Goal: Information Seeking & Learning: Learn about a topic

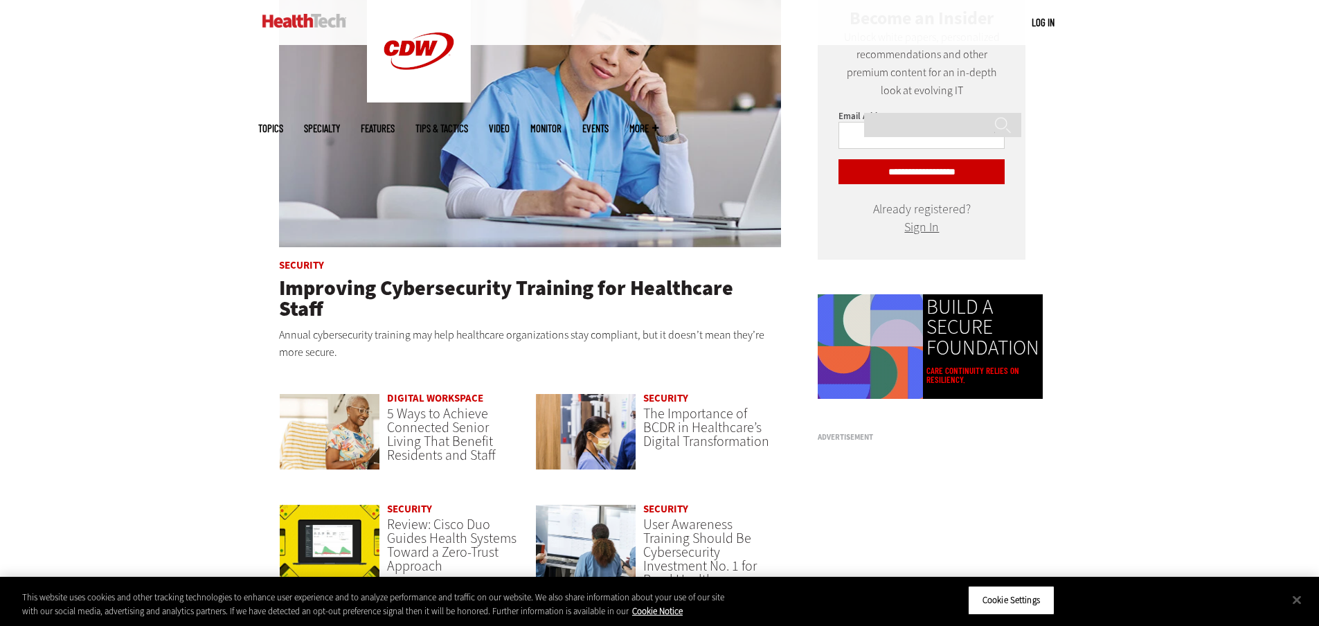
scroll to position [831, 0]
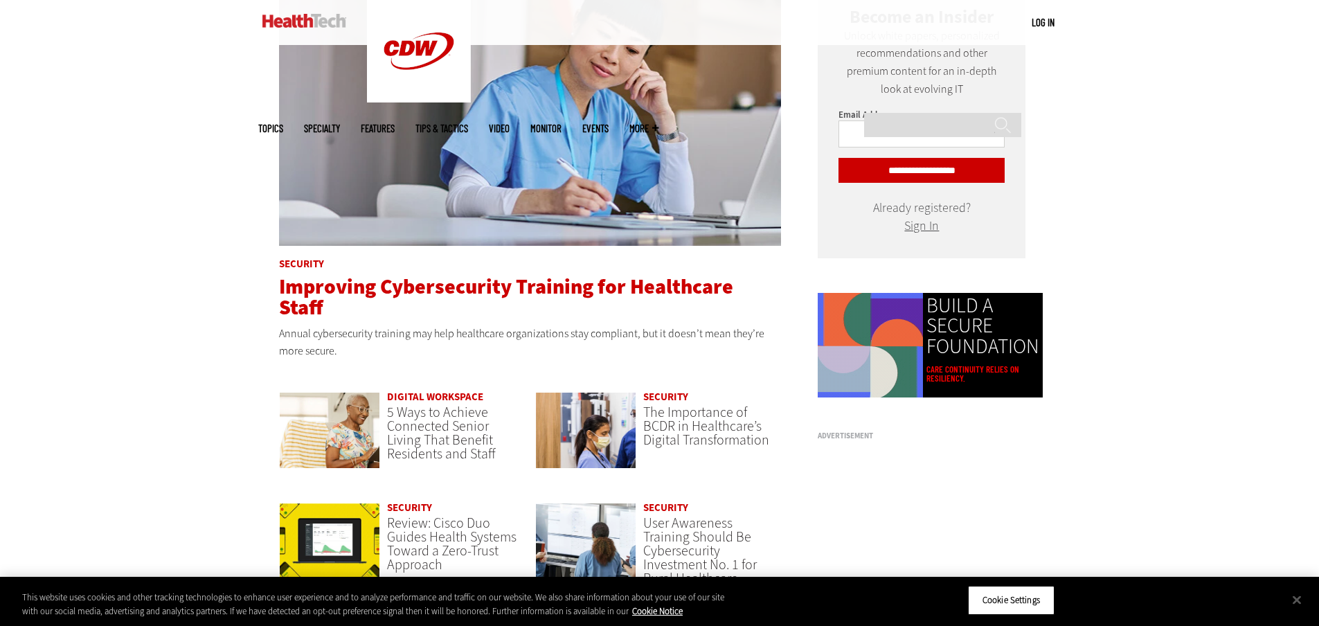
click at [535, 283] on span "Improving Cybersecurity Training for Healthcare Staff" at bounding box center [506, 297] width 454 height 48
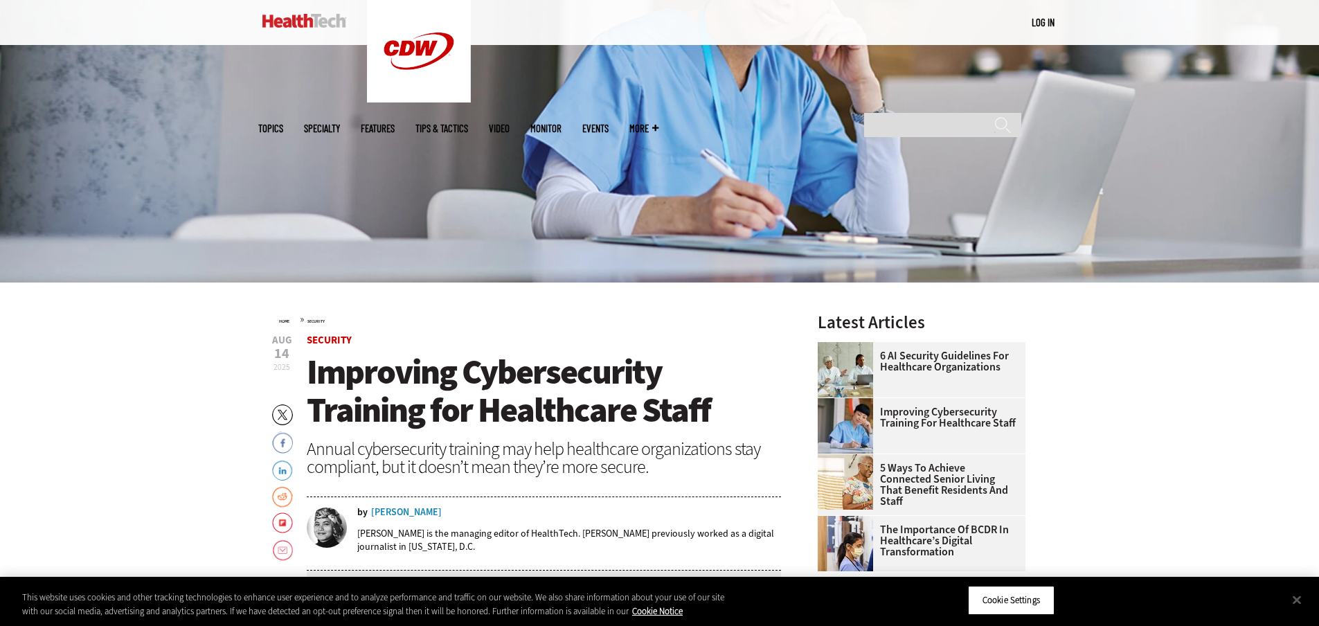
scroll to position [416, 0]
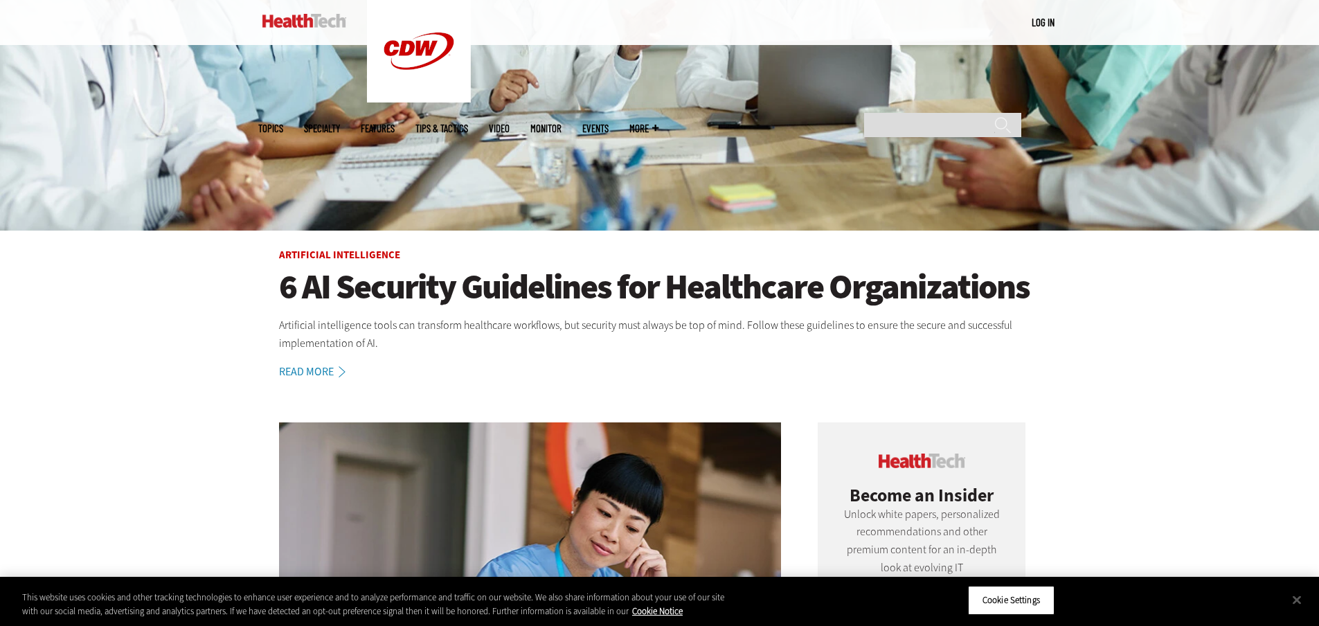
scroll to position [346, 0]
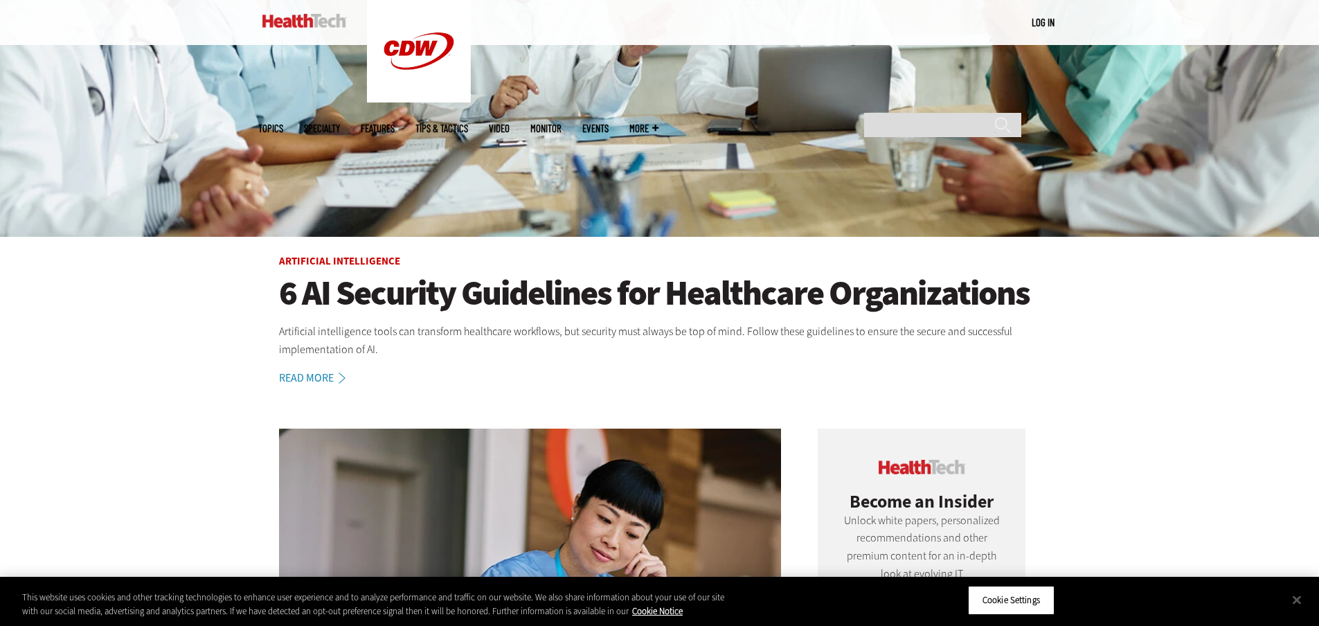
click at [479, 288] on h1 "6 AI Security Guidelines for Healthcare Organizations" at bounding box center [660, 293] width 762 height 38
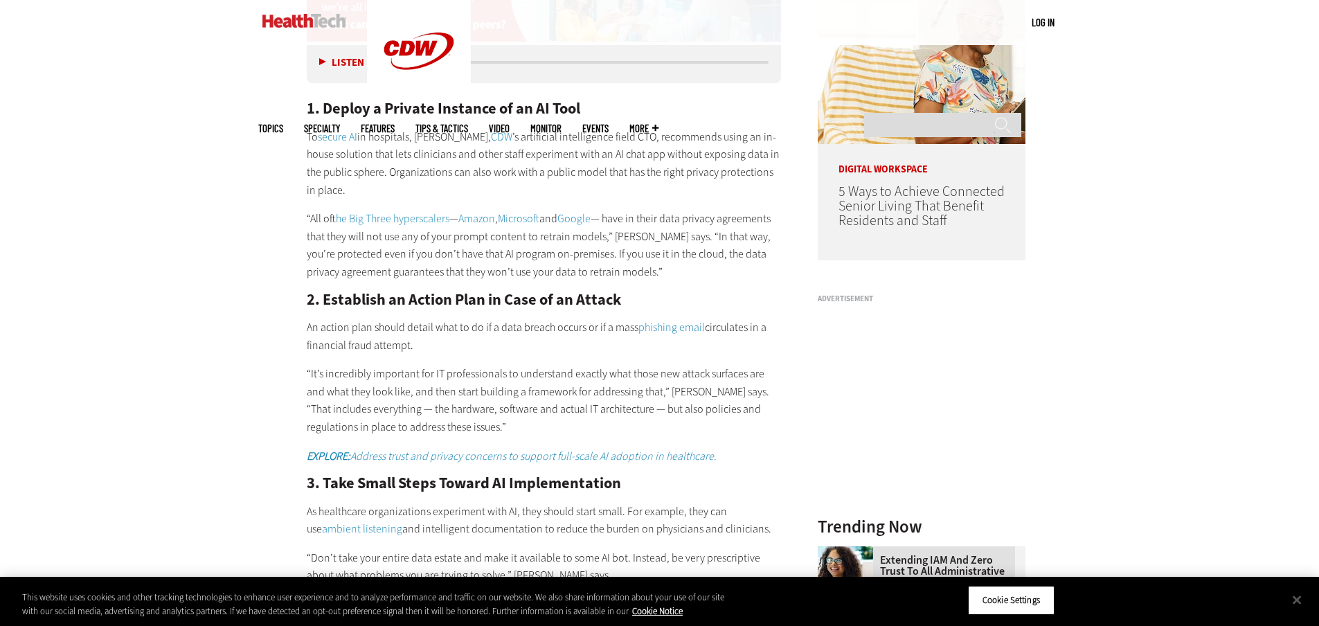
scroll to position [1247, 0]
